Goal: Check status: Check status

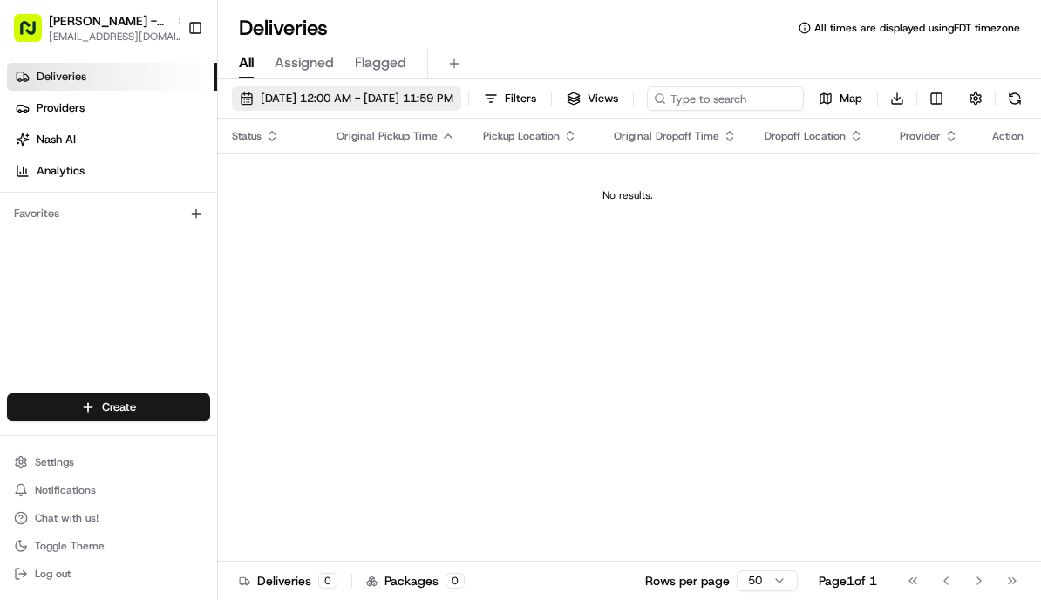
click at [372, 91] on span "[DATE] 12:00 AM - [DATE] 11:59 PM" at bounding box center [357, 99] width 193 height 16
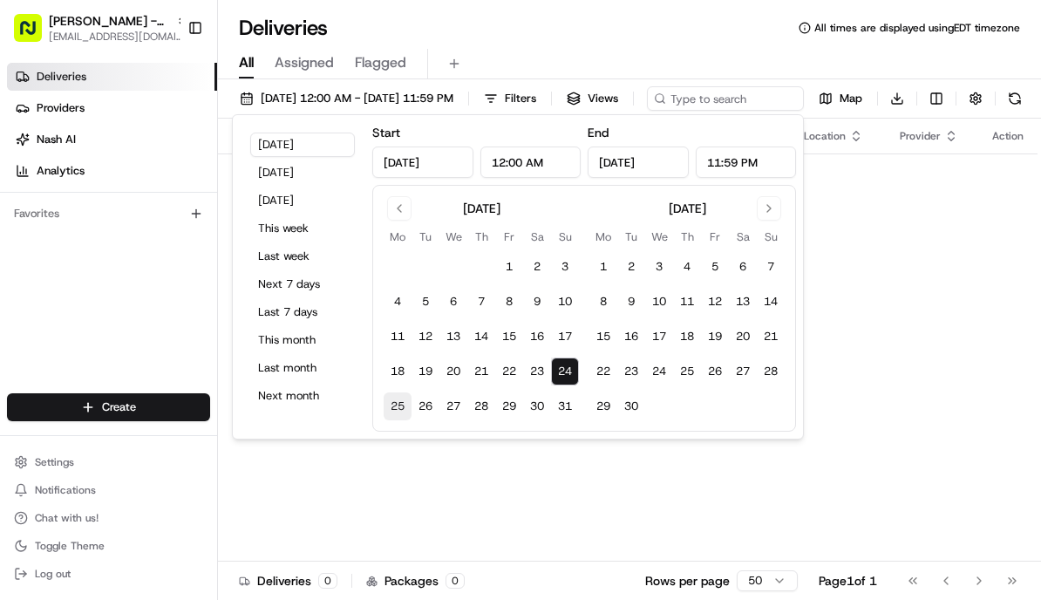
click at [397, 412] on button "25" at bounding box center [397, 406] width 28 height 28
type input "[DATE]"
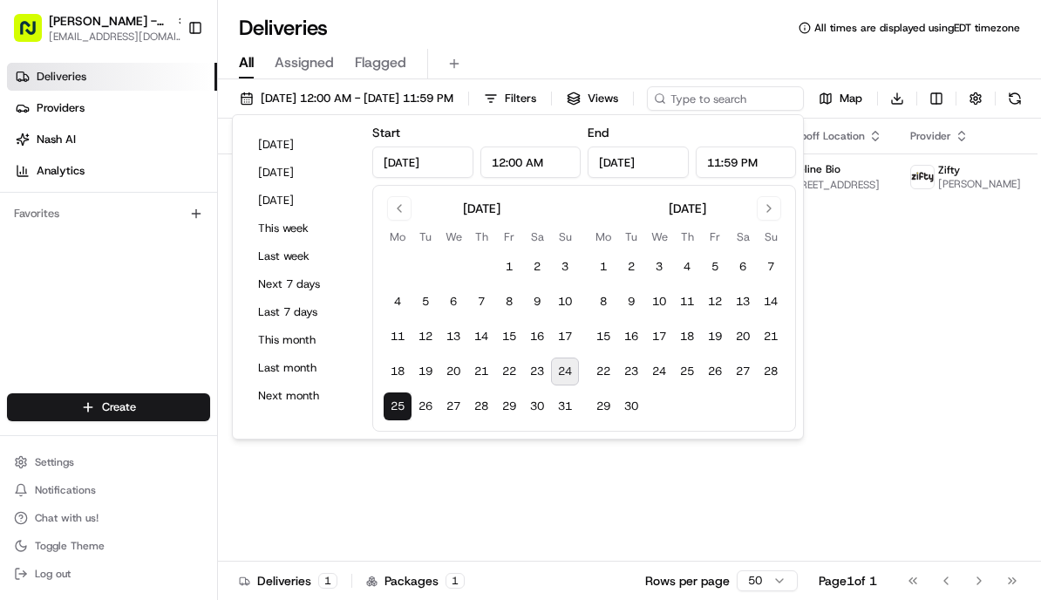
click at [708, 51] on div "All Assigned Flagged" at bounding box center [629, 64] width 823 height 31
